Goal: Task Accomplishment & Management: Use online tool/utility

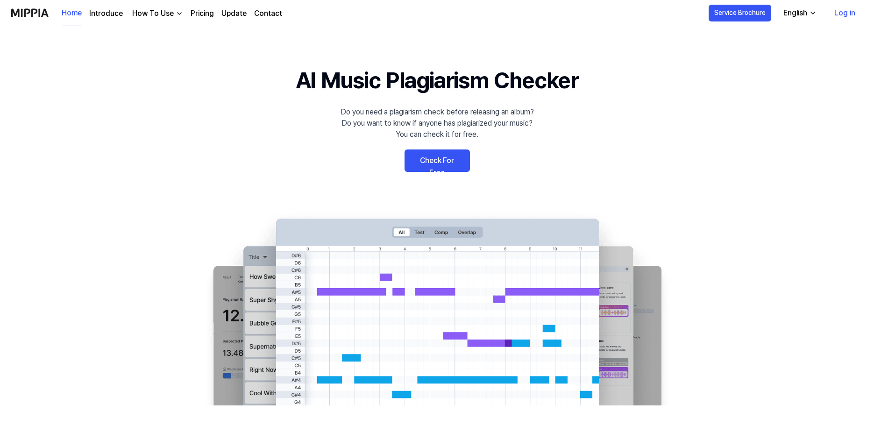
click at [461, 169] on link "Check For Free" at bounding box center [437, 161] width 65 height 22
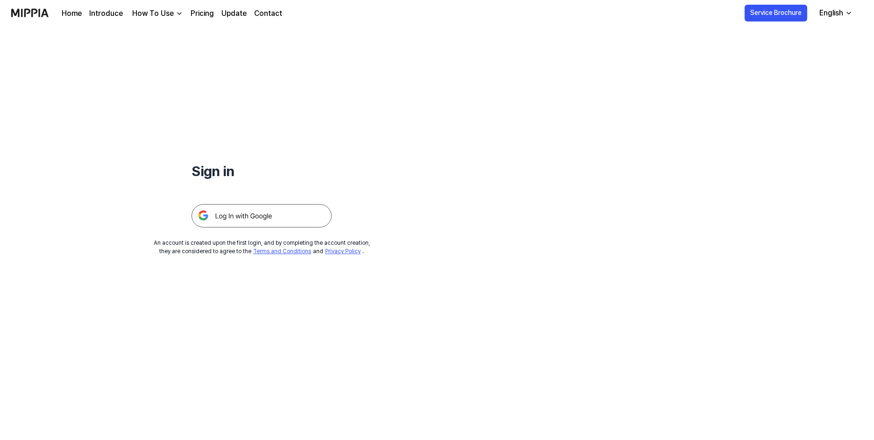
click at [298, 214] on img at bounding box center [262, 215] width 140 height 23
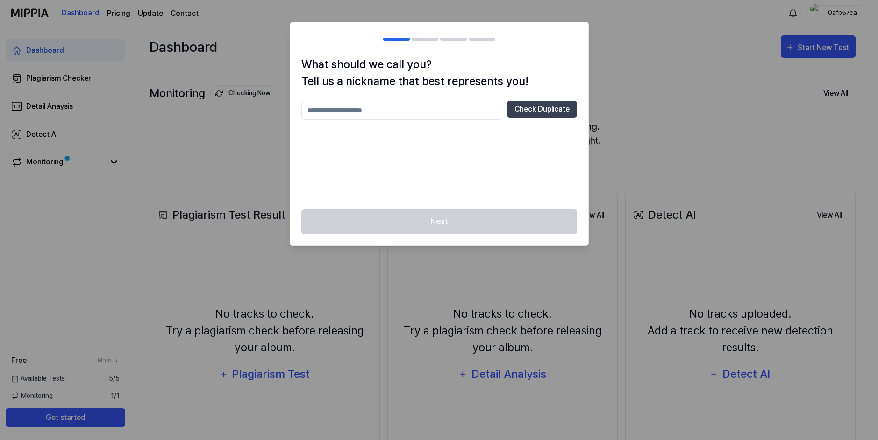
drag, startPoint x: 482, startPoint y: 110, endPoint x: 467, endPoint y: 114, distance: 15.1
click at [467, 114] on input "text" at bounding box center [402, 110] width 202 height 19
drag, startPoint x: 472, startPoint y: 221, endPoint x: 486, endPoint y: 201, distance: 23.6
click at [473, 221] on div "Next" at bounding box center [439, 227] width 298 height 36
click at [517, 100] on div "What should we call you? Tell us a nickname that best represents you! *** Check…" at bounding box center [439, 132] width 298 height 153
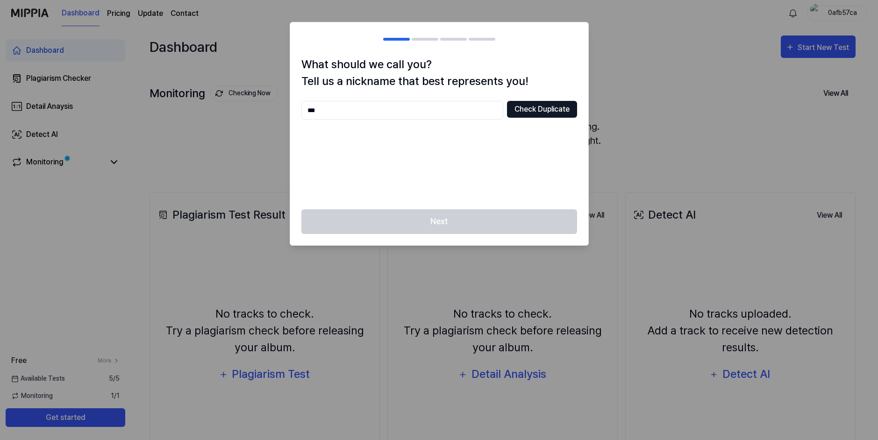
click at [517, 107] on button "Check Duplicate" at bounding box center [542, 109] width 70 height 17
click at [420, 114] on input "***" at bounding box center [402, 110] width 202 height 19
type input "**********"
click at [544, 119] on div "**********" at bounding box center [439, 110] width 276 height 19
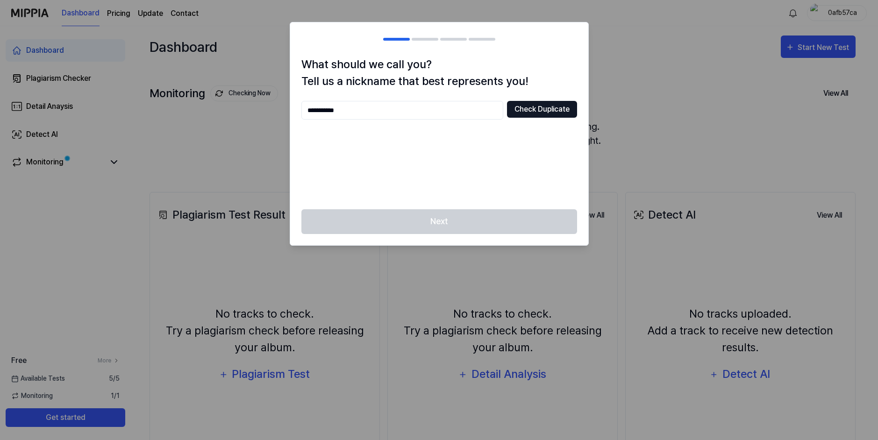
click at [545, 110] on button "Check Duplicate" at bounding box center [542, 109] width 70 height 17
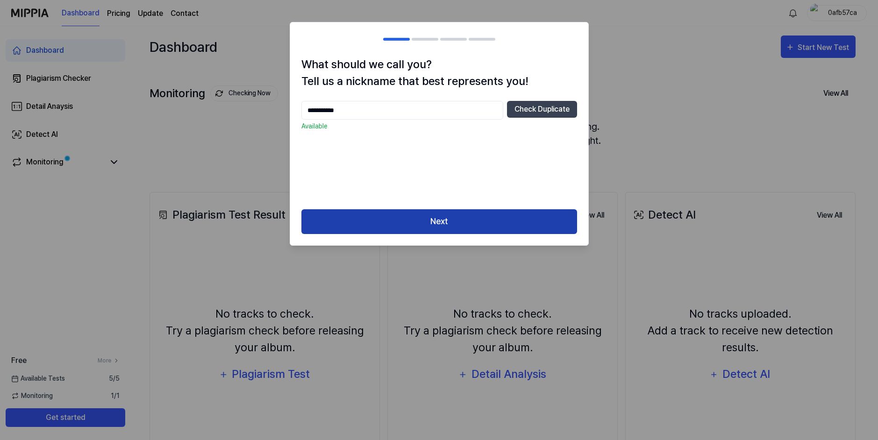
click at [459, 223] on button "Next" at bounding box center [439, 221] width 276 height 25
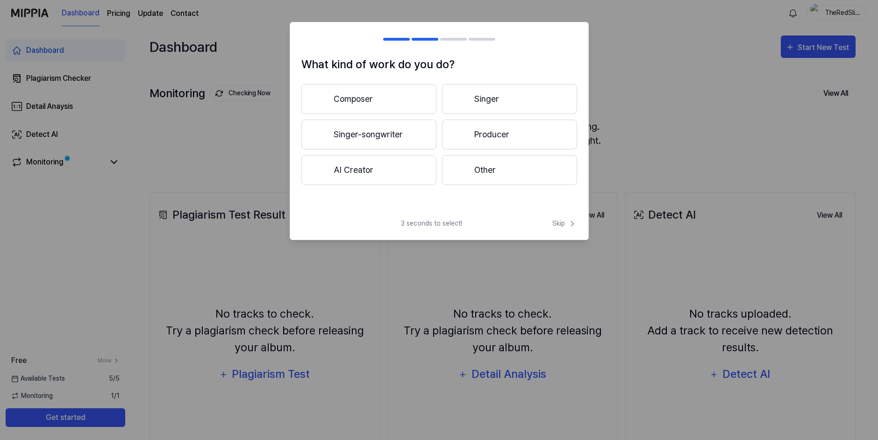
click at [667, 107] on div at bounding box center [439, 220] width 878 height 440
click at [553, 226] on span "Skip" at bounding box center [564, 224] width 25 height 10
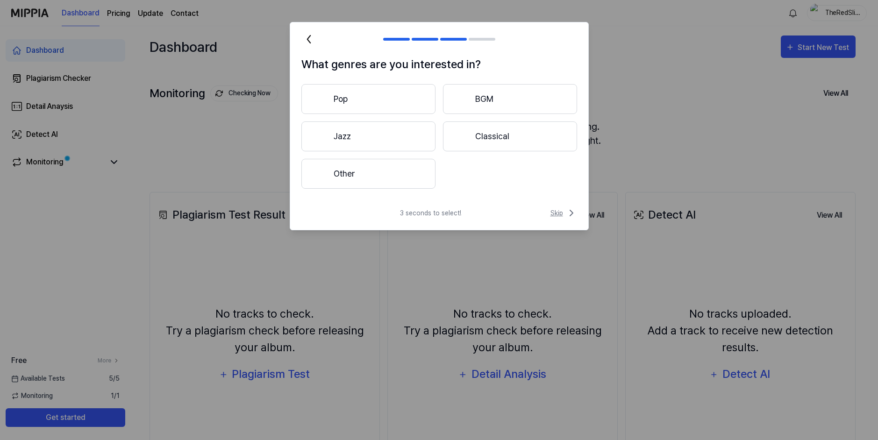
click at [556, 211] on span "Skip" at bounding box center [564, 212] width 27 height 11
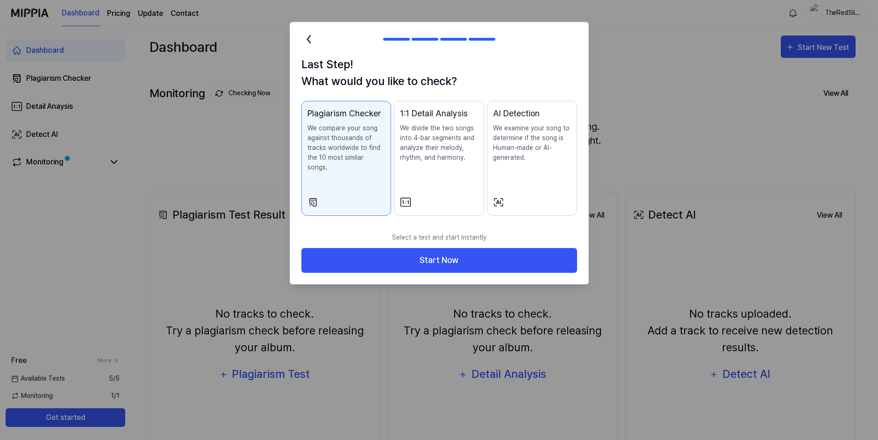
click at [535, 171] on div "AI Detection We examine your song to determine if the song is Human-made or AI-…" at bounding box center [532, 144] width 78 height 74
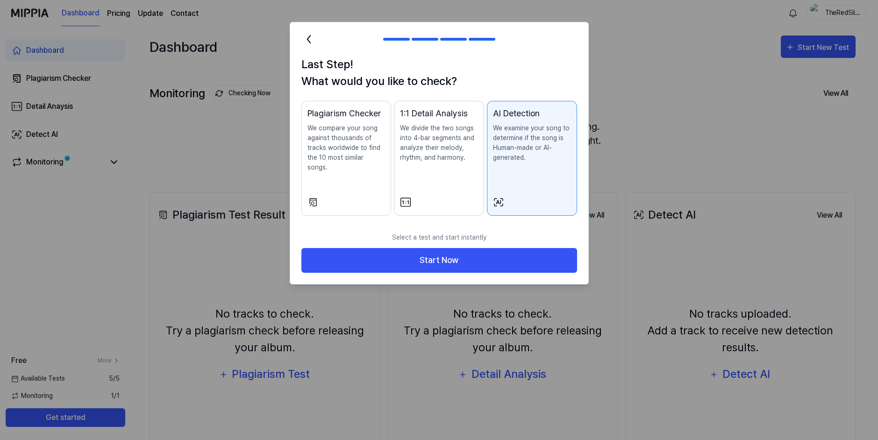
click at [426, 173] on div "1:1 Detail Analysis We divide the two songs into 4-bar segments and analyze the…" at bounding box center [439, 144] width 78 height 74
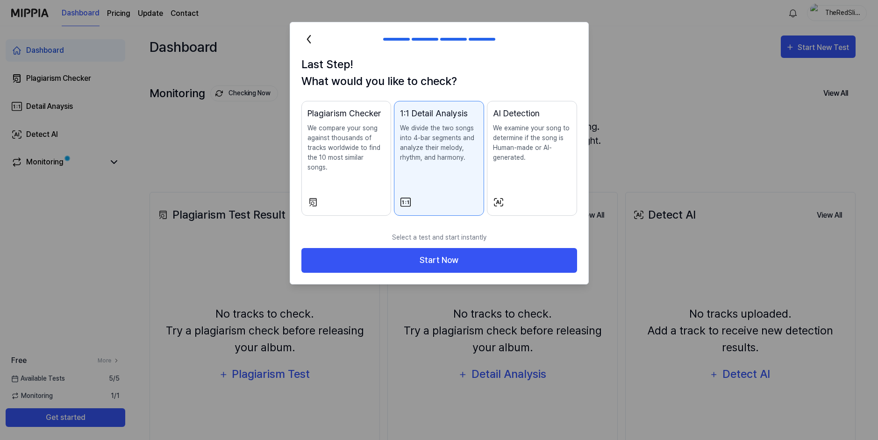
click at [354, 167] on div "Plagiarism Checker We compare your song against thousands of tracks worldwide t…" at bounding box center [347, 149] width 78 height 84
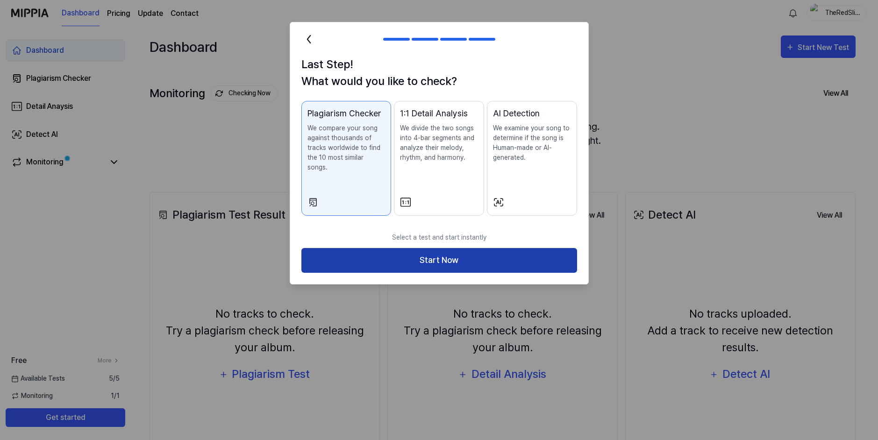
click at [398, 249] on button "Start Now" at bounding box center [439, 260] width 276 height 25
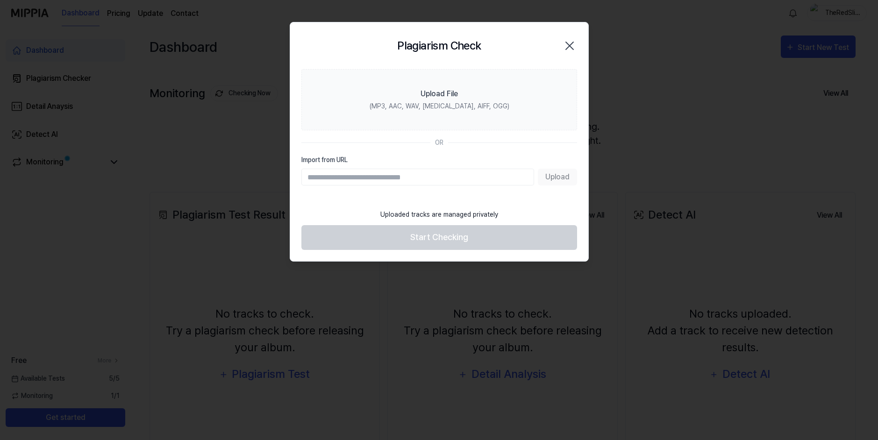
click at [372, 174] on input "Import from URL" at bounding box center [417, 177] width 233 height 17
drag, startPoint x: 564, startPoint y: 185, endPoint x: 553, endPoint y: 180, distance: 11.3
click at [564, 185] on div "Upload" at bounding box center [439, 177] width 276 height 17
click at [500, 169] on input "Import from URL" at bounding box center [417, 177] width 233 height 17
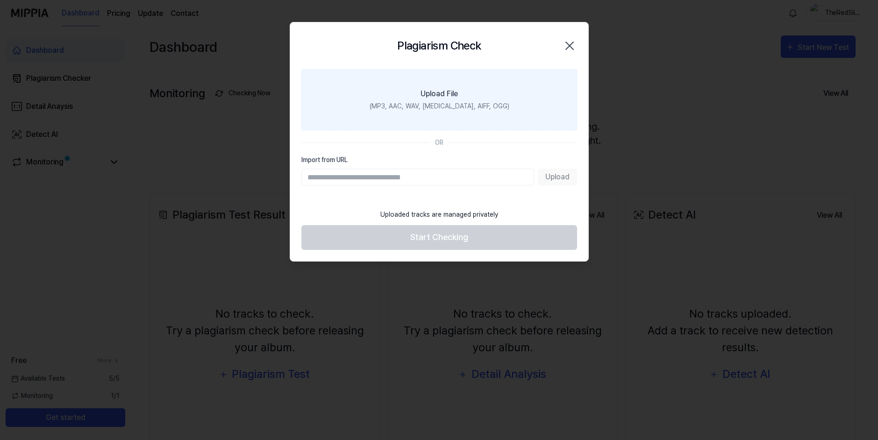
click at [483, 109] on div "(MP3, AAC, WAV, FLAC, AIFF, OGG)" at bounding box center [439, 106] width 140 height 10
click at [0, 0] on input "Upload File (MP3, AAC, WAV, FLAC, AIFF, OGG)" at bounding box center [0, 0] width 0 height 0
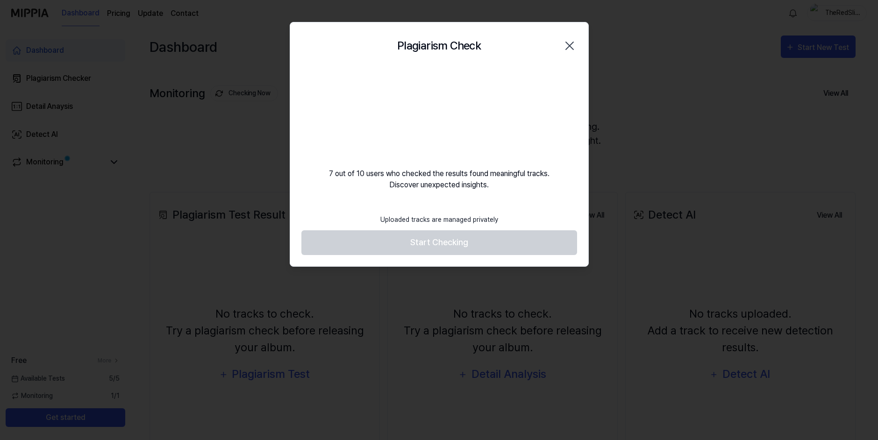
click at [474, 241] on footer "Uploaded tracks are managed privately Start Checking" at bounding box center [439, 232] width 276 height 46
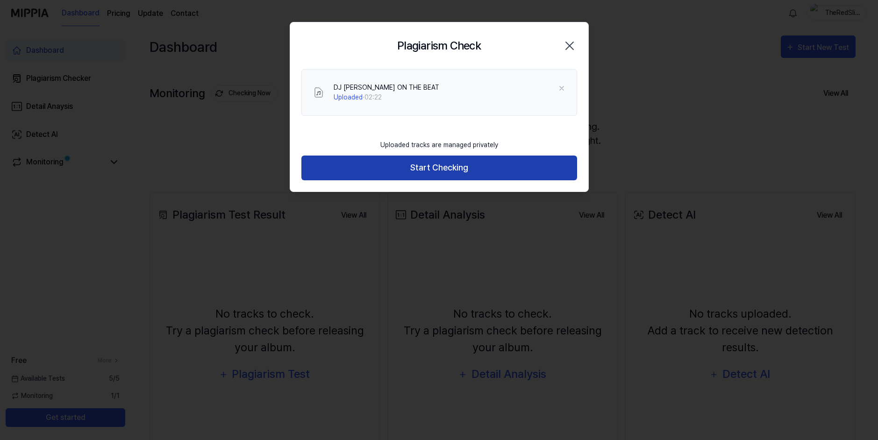
click at [398, 174] on button "Start Checking" at bounding box center [439, 168] width 276 height 25
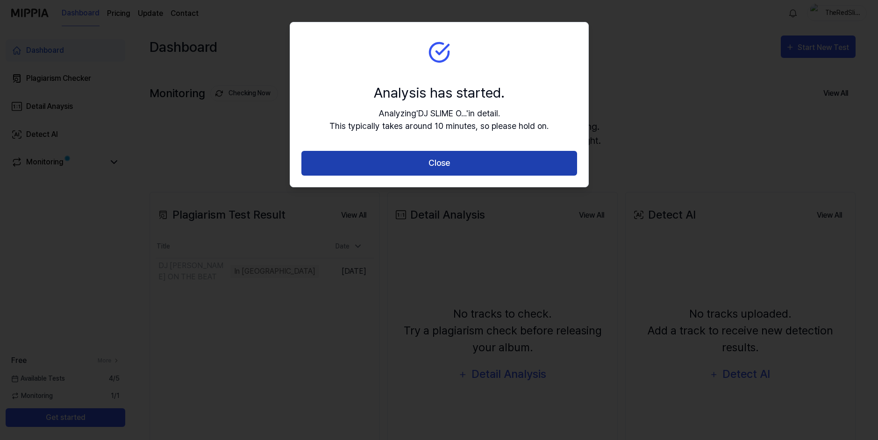
click at [349, 156] on button "Close" at bounding box center [439, 163] width 276 height 25
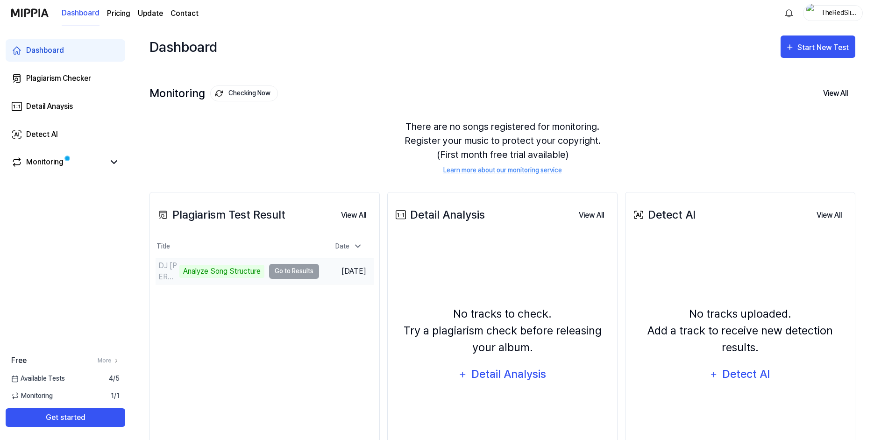
click at [287, 272] on td "DJ SLIME ON THE BEAT Analyze Song Structure Go to Results" at bounding box center [238, 271] width 164 height 26
click at [63, 152] on div "Monitoring" at bounding box center [66, 162] width 120 height 22
click at [73, 162] on link "Monitoring" at bounding box center [57, 162] width 93 height 11
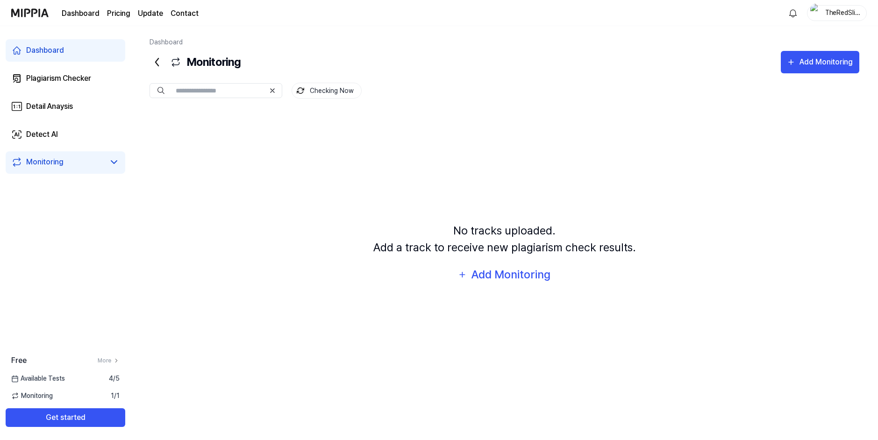
click at [67, 54] on link "Dashboard" at bounding box center [66, 50] width 120 height 22
